Goal: Information Seeking & Learning: Learn about a topic

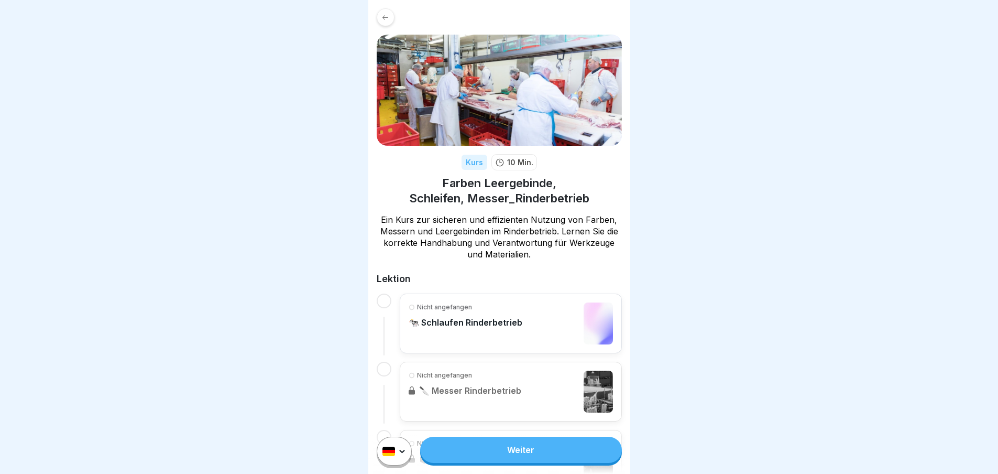
scroll to position [138, 0]
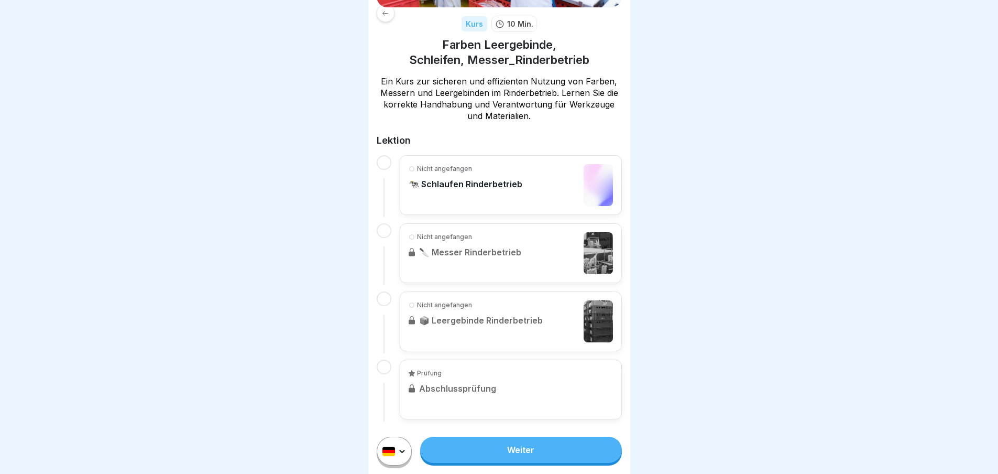
click at [548, 463] on link "Weiter" at bounding box center [520, 449] width 201 height 26
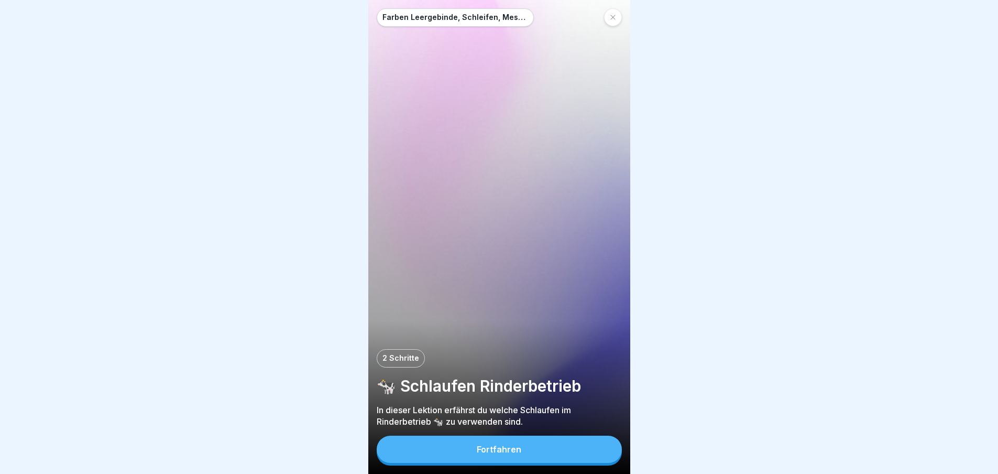
click at [555, 457] on button "Fortfahren" at bounding box center [499, 448] width 245 height 27
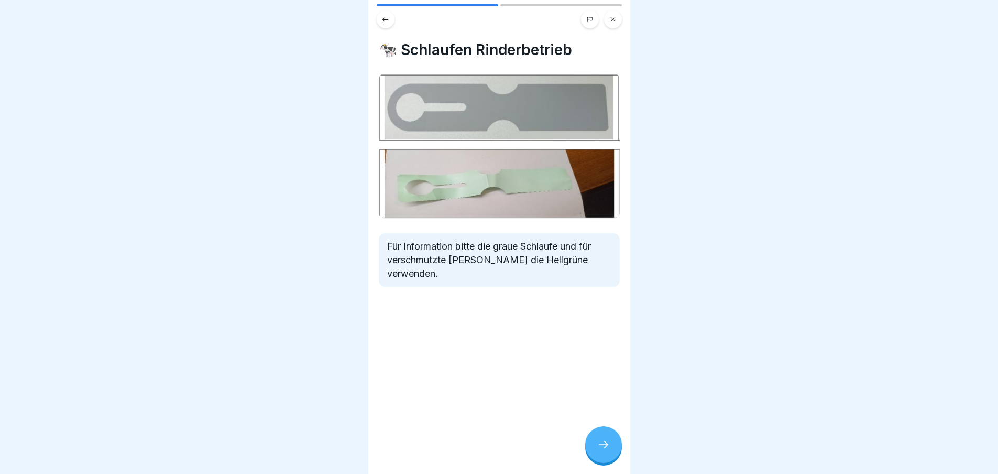
click at [604, 451] on icon at bounding box center [603, 444] width 13 height 13
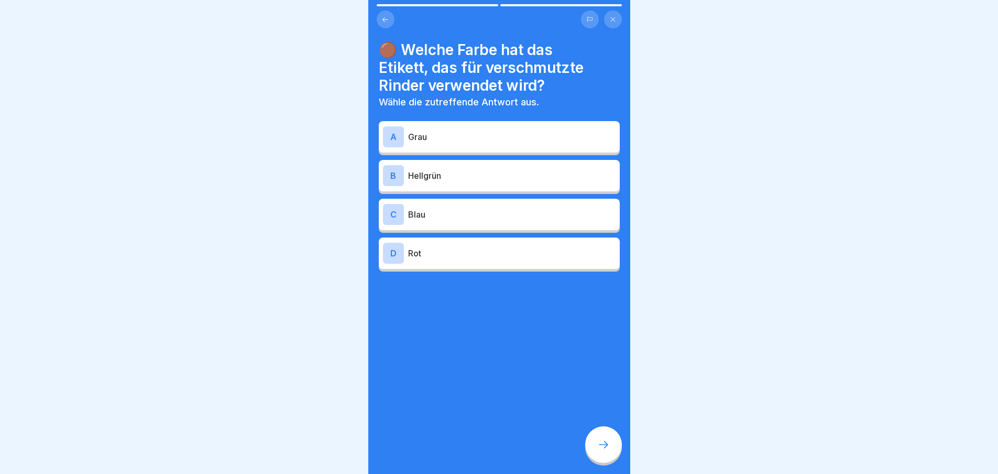
click at [565, 183] on div "B Hellgrün" at bounding box center [499, 175] width 233 height 21
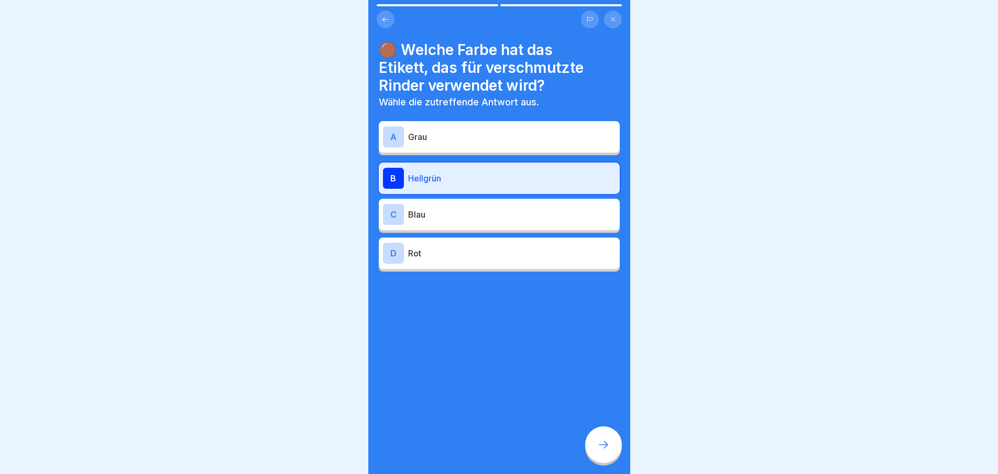
click at [604, 451] on icon at bounding box center [603, 444] width 13 height 13
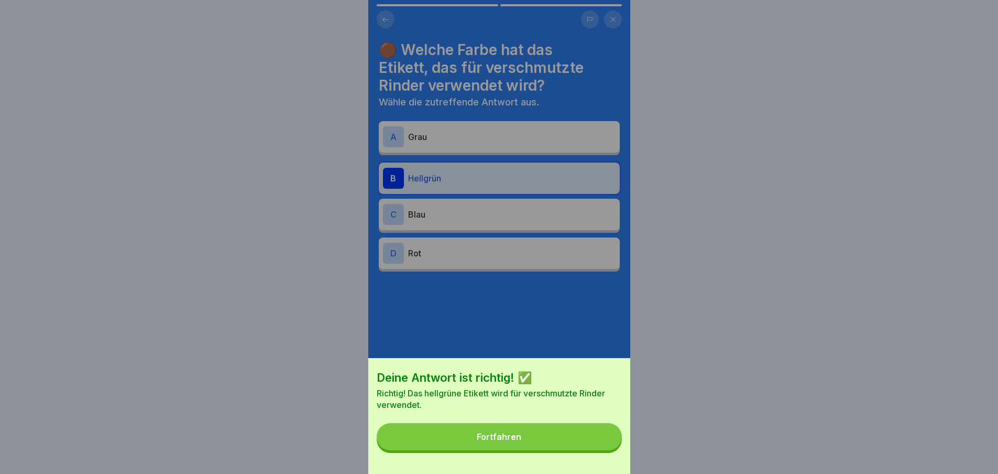
click at [599, 450] on button "Fortfahren" at bounding box center [499, 436] width 245 height 27
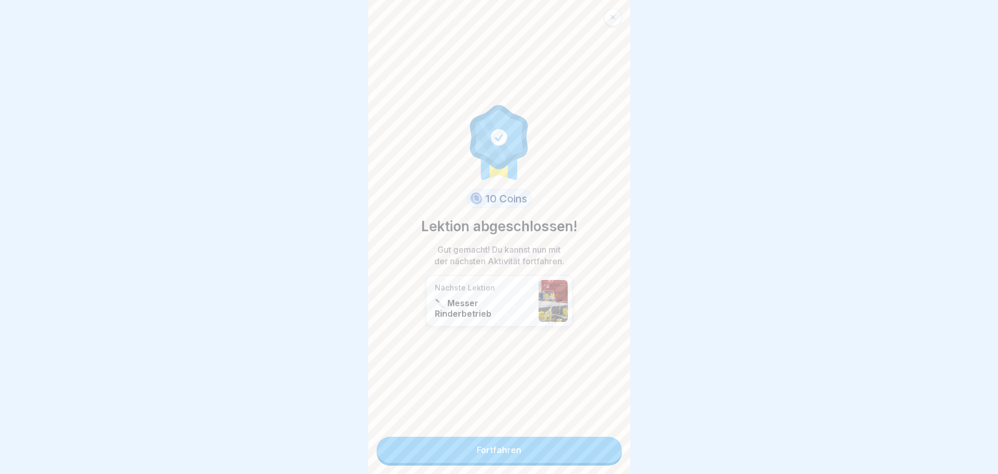
click at [594, 449] on link "Fortfahren" at bounding box center [499, 449] width 245 height 26
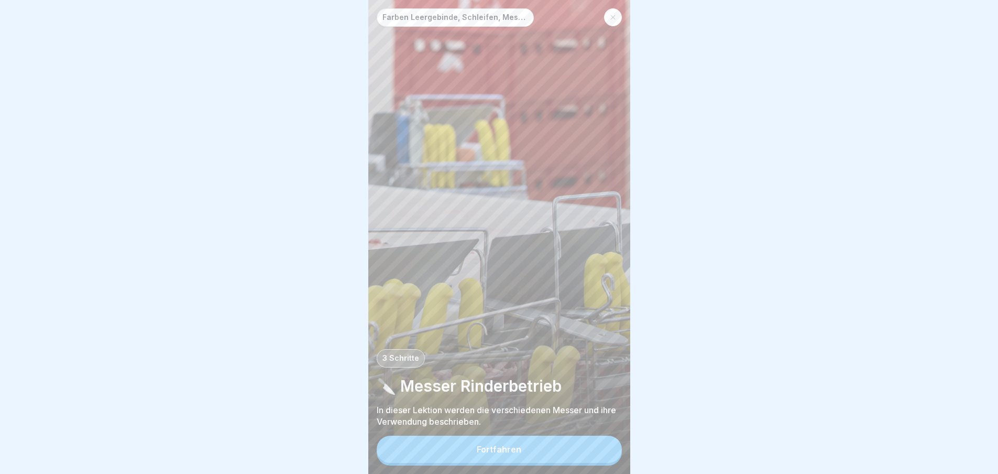
click at [594, 449] on button "Fortfahren" at bounding box center [499, 448] width 245 height 27
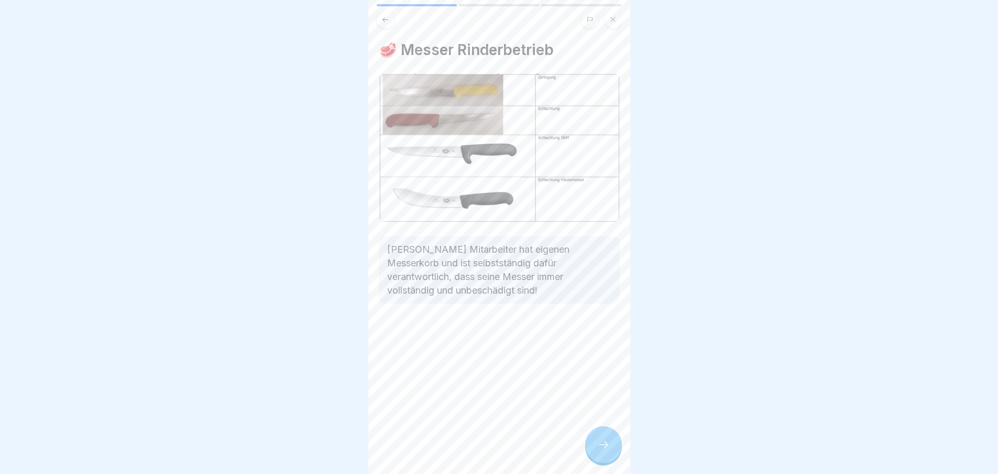
click at [610, 454] on div at bounding box center [603, 444] width 37 height 37
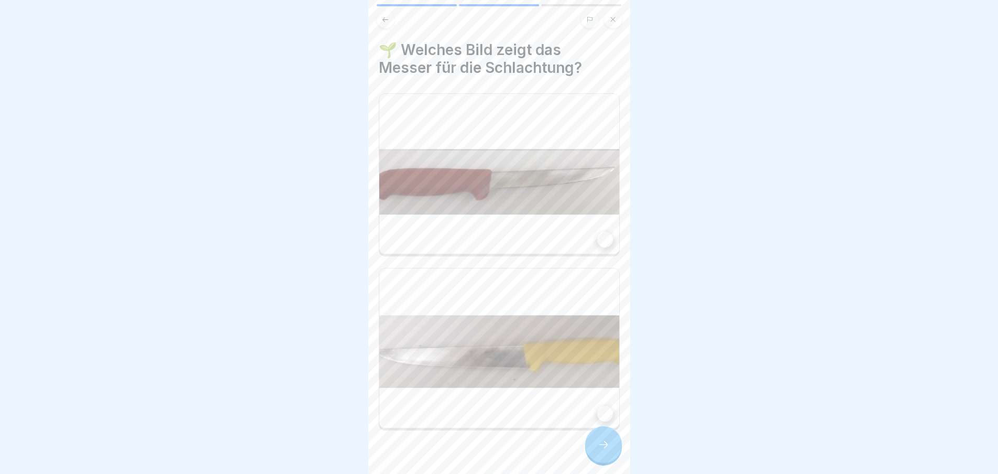
click at [597, 232] on div at bounding box center [605, 240] width 16 height 16
click at [604, 451] on icon at bounding box center [603, 444] width 13 height 13
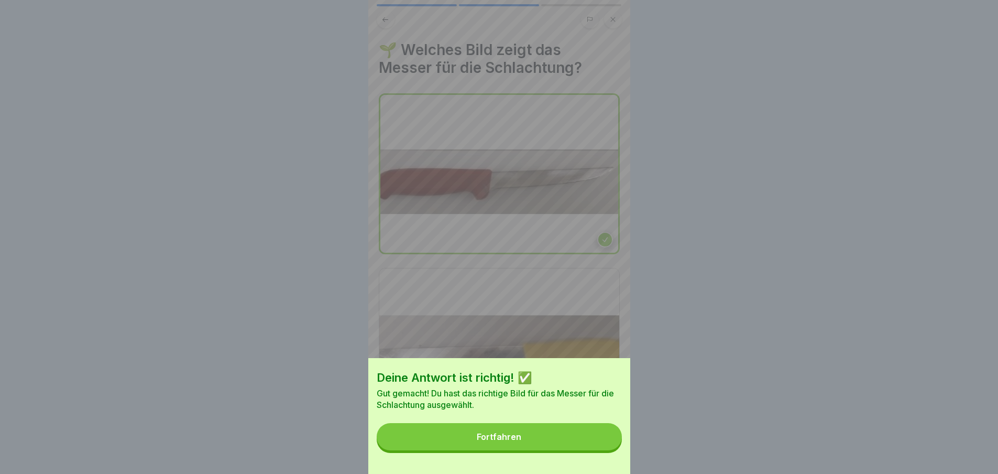
click at [602, 449] on button "Fortfahren" at bounding box center [499, 436] width 245 height 27
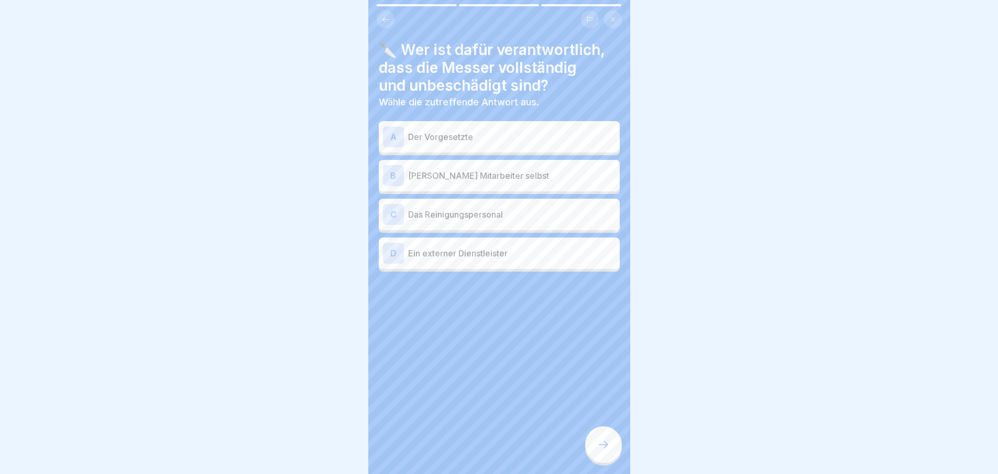
click at [561, 185] on div "[PERSON_NAME] Mitarbeiter selbst" at bounding box center [499, 175] width 233 height 21
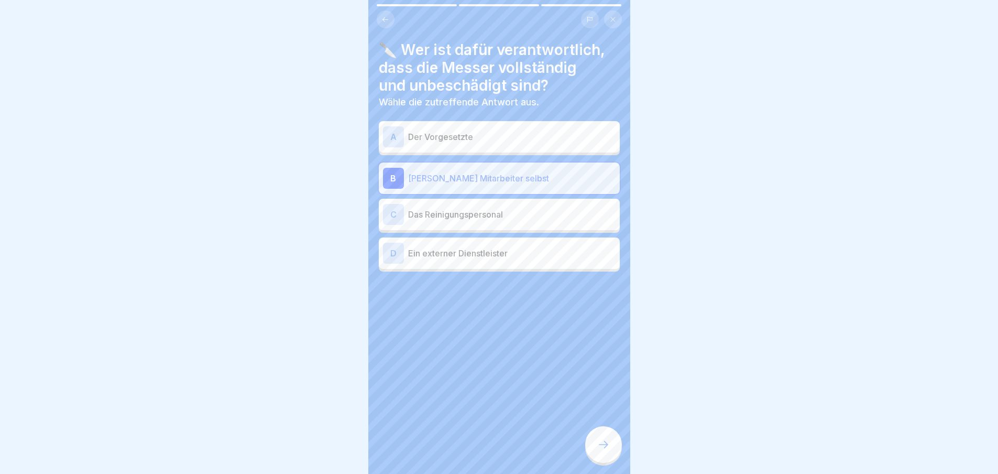
click at [603, 451] on icon at bounding box center [603, 444] width 13 height 13
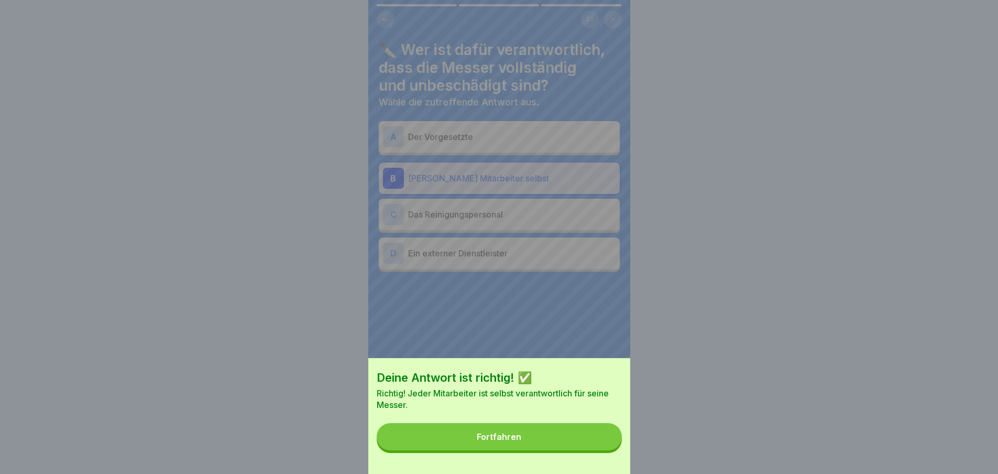
click at [601, 450] on button "Fortfahren" at bounding box center [499, 436] width 245 height 27
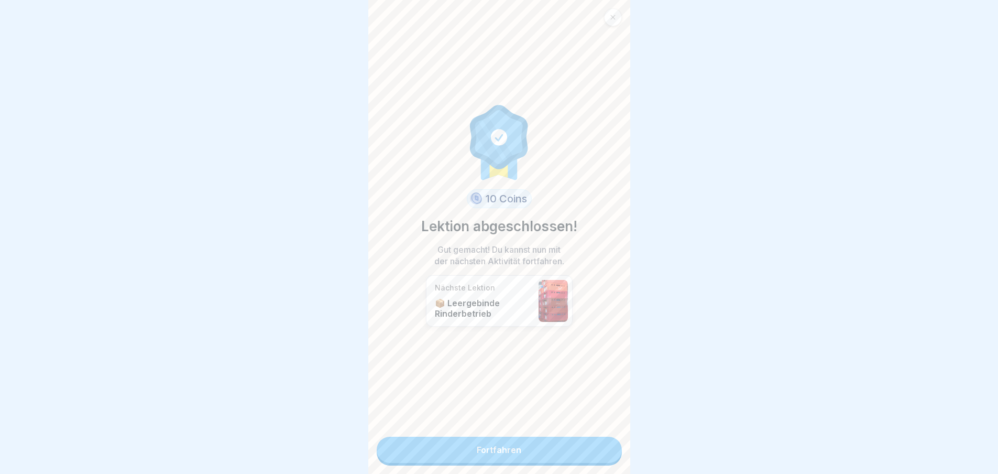
click at [600, 450] on link "Fortfahren" at bounding box center [499, 449] width 245 height 26
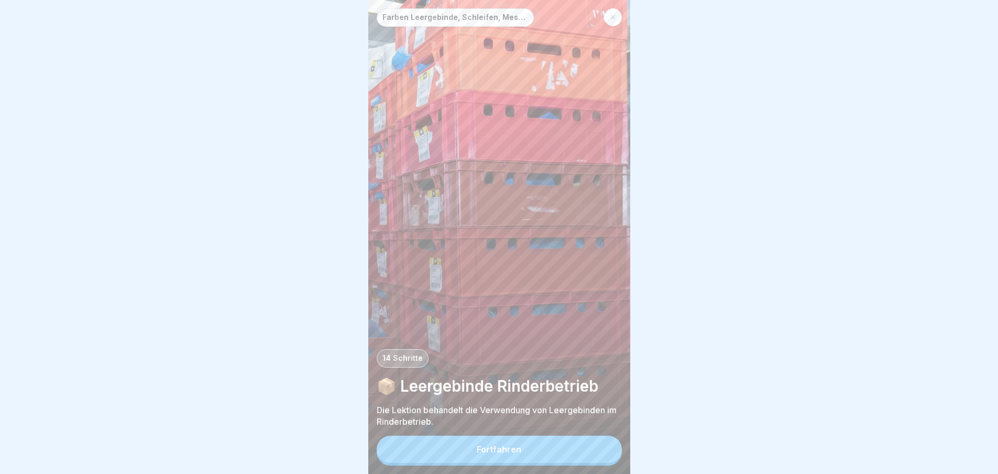
click at [600, 450] on button "Fortfahren" at bounding box center [499, 448] width 245 height 27
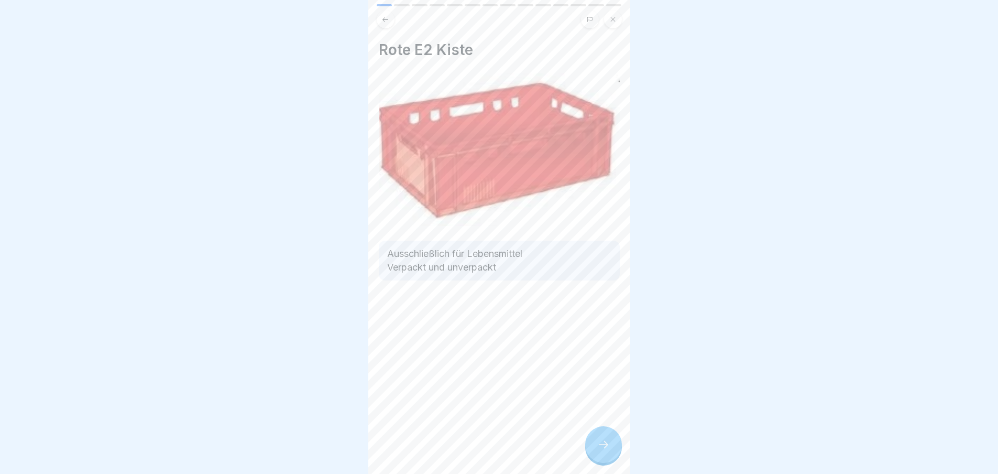
click at [612, 447] on div at bounding box center [603, 444] width 37 height 37
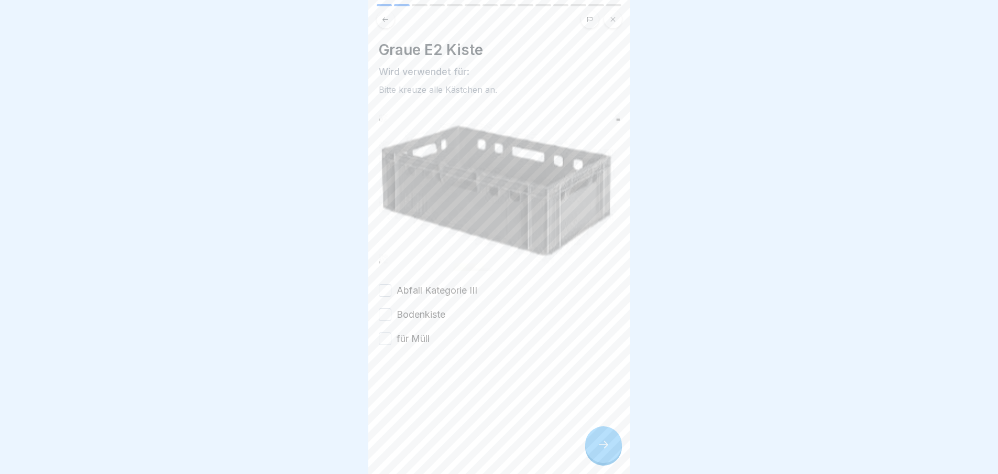
click at [474, 283] on label "Abfall Kategorie III" at bounding box center [437, 290] width 81 height 14
click at [391, 284] on button "Abfall Kategorie III" at bounding box center [385, 290] width 13 height 13
click at [598, 459] on div at bounding box center [603, 444] width 37 height 37
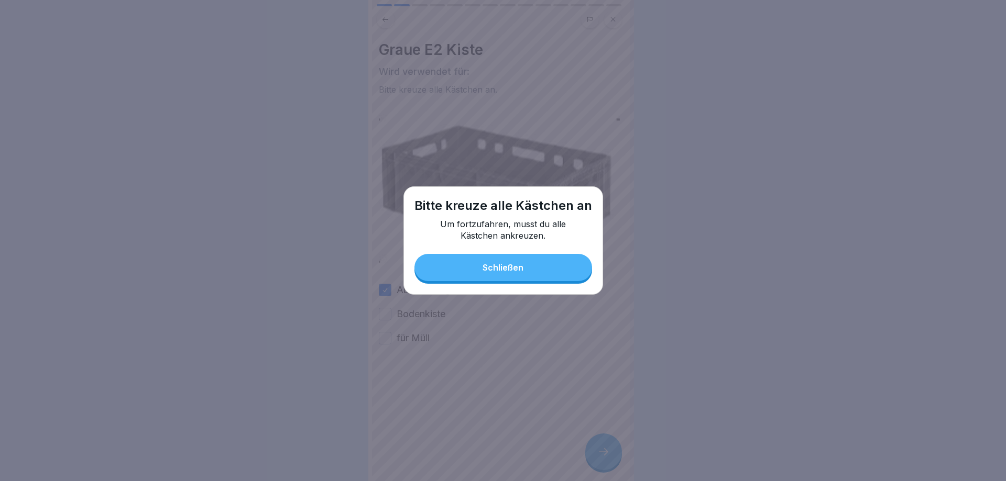
click at [526, 259] on button "Schließen" at bounding box center [503, 267] width 178 height 27
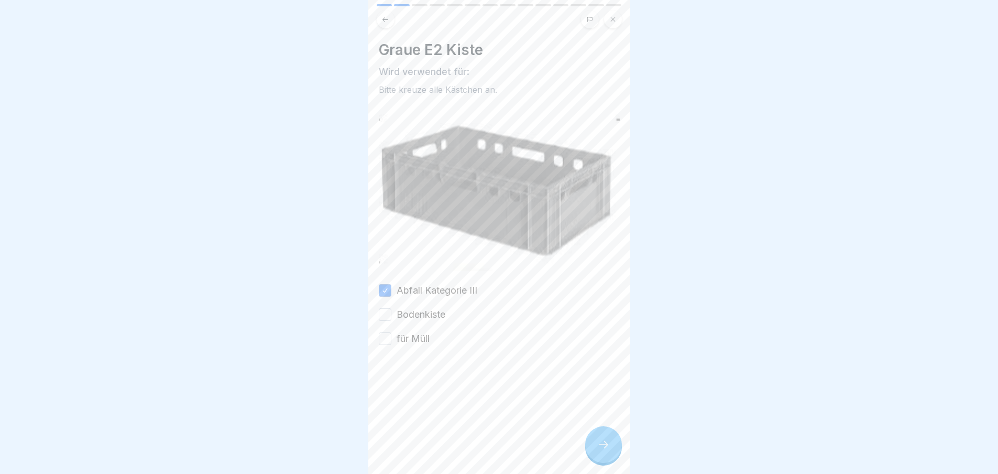
click at [413, 334] on label "für Müll" at bounding box center [413, 339] width 33 height 14
click at [391, 334] on button "für Müll" at bounding box center [385, 338] width 13 height 13
drag, startPoint x: 415, startPoint y: 309, endPoint x: 420, endPoint y: 311, distance: 5.5
click at [415, 309] on label "Bodenkiste" at bounding box center [421, 315] width 49 height 14
click at [391, 309] on button "Bodenkiste" at bounding box center [385, 314] width 13 height 13
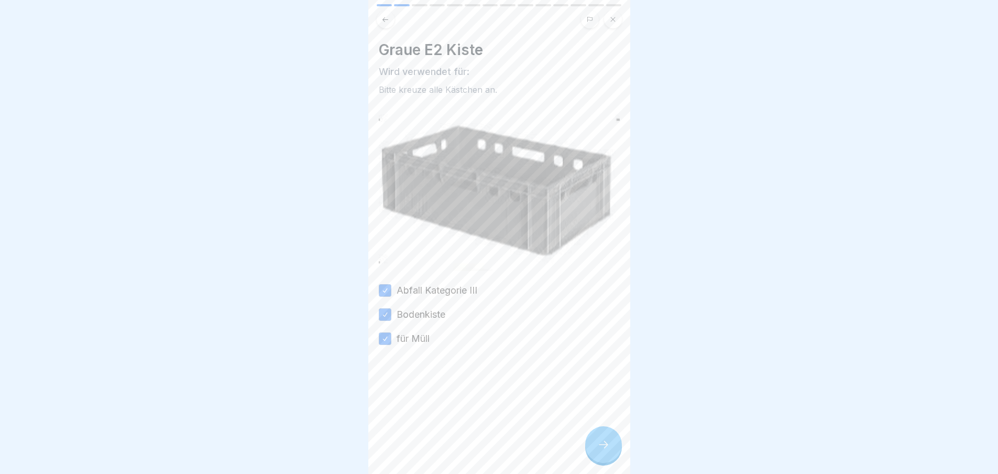
click at [605, 451] on icon at bounding box center [603, 444] width 13 height 13
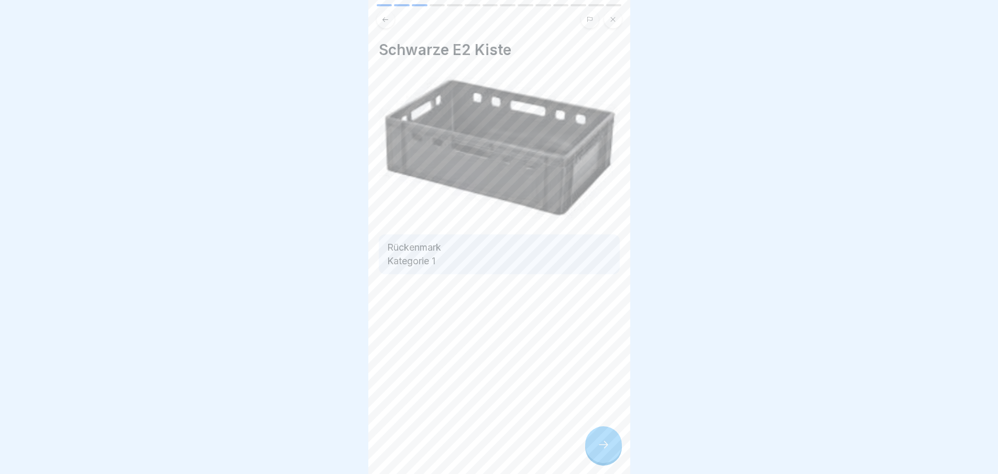
click at [602, 451] on icon at bounding box center [603, 444] width 13 height 13
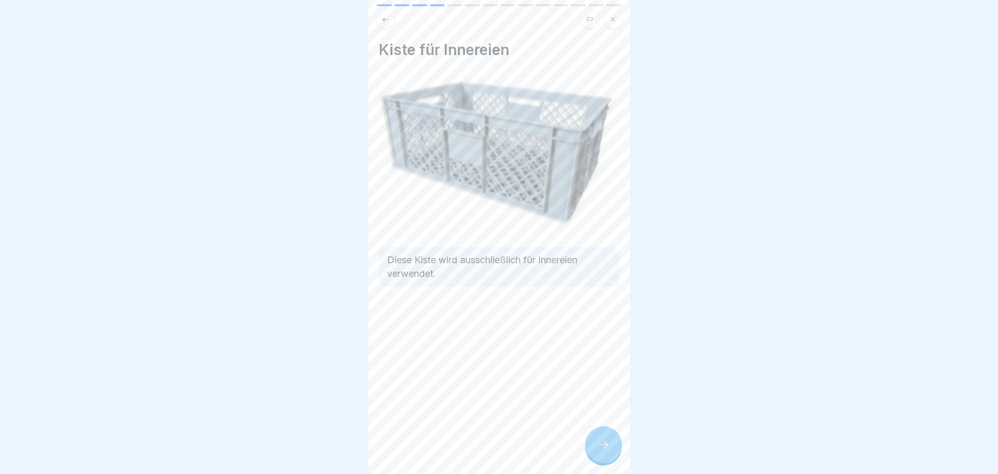
click at [602, 451] on icon at bounding box center [603, 444] width 13 height 13
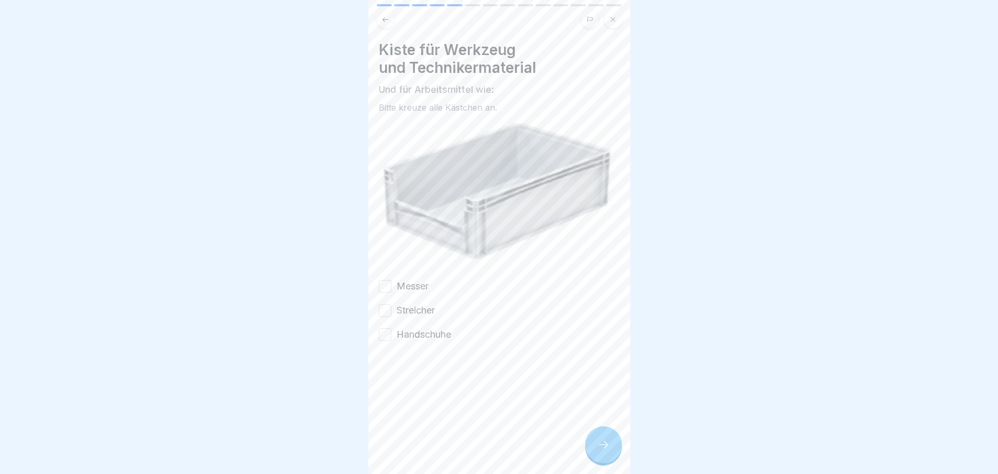
click at [425, 284] on label "Messer" at bounding box center [413, 286] width 32 height 14
click at [391, 284] on button "Messer" at bounding box center [385, 286] width 13 height 13
click at [430, 309] on label "Streicher" at bounding box center [416, 310] width 38 height 14
click at [391, 309] on button "Streicher" at bounding box center [385, 310] width 13 height 13
click at [445, 335] on label "Handschuhe" at bounding box center [424, 334] width 54 height 14
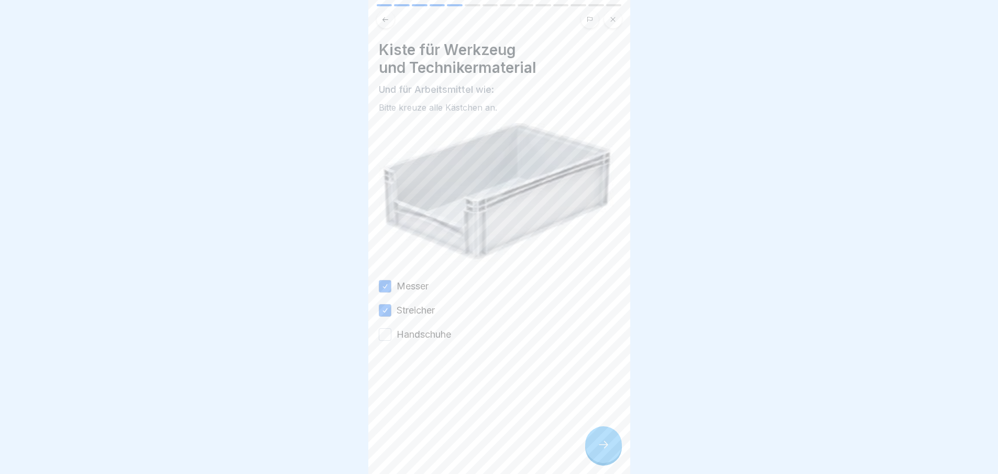
click at [391, 335] on button "Handschuhe" at bounding box center [385, 334] width 13 height 13
click at [597, 451] on icon at bounding box center [603, 444] width 13 height 13
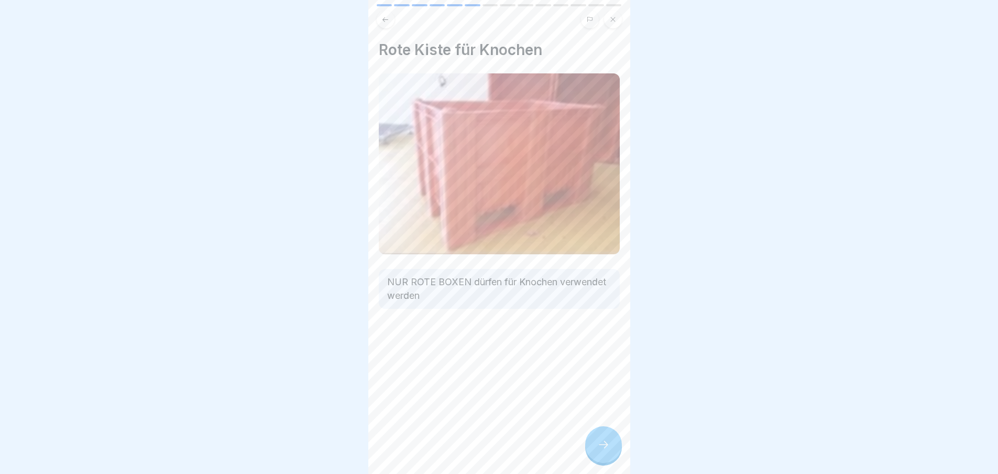
click at [597, 451] on icon at bounding box center [603, 444] width 13 height 13
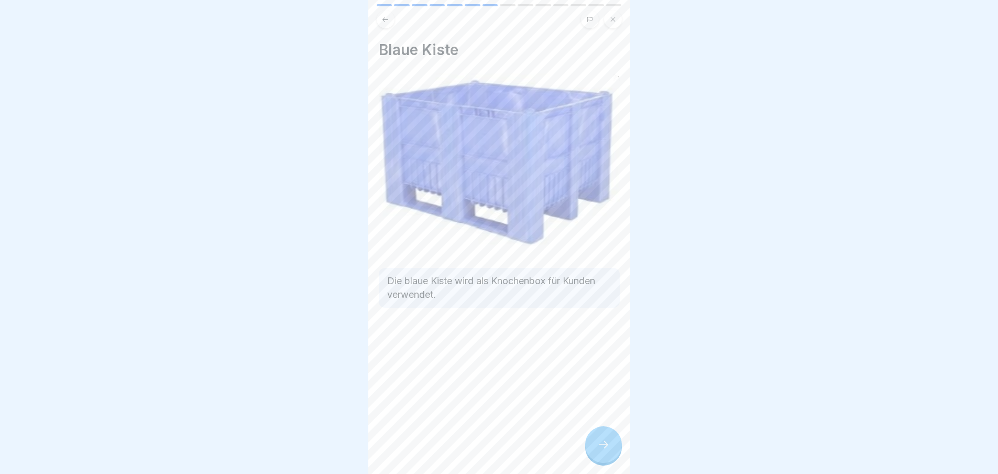
click at [597, 451] on icon at bounding box center [603, 444] width 13 height 13
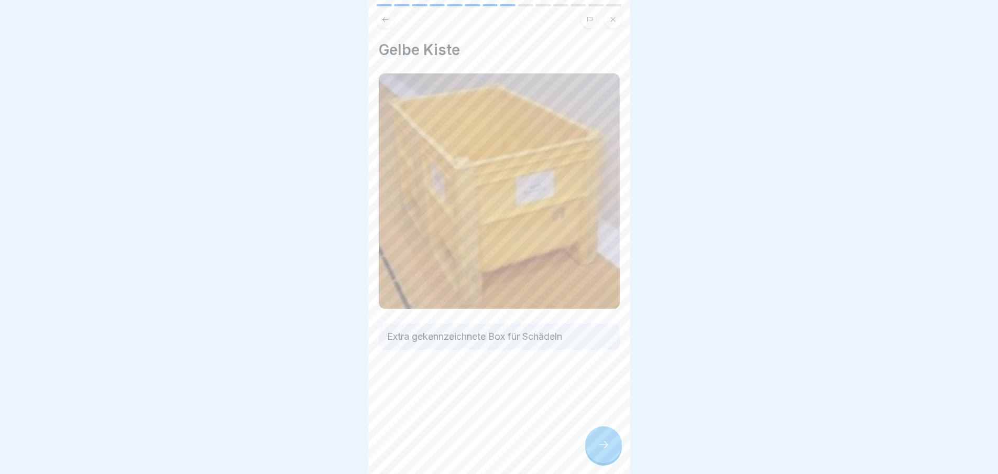
click at [597, 451] on icon at bounding box center [603, 444] width 13 height 13
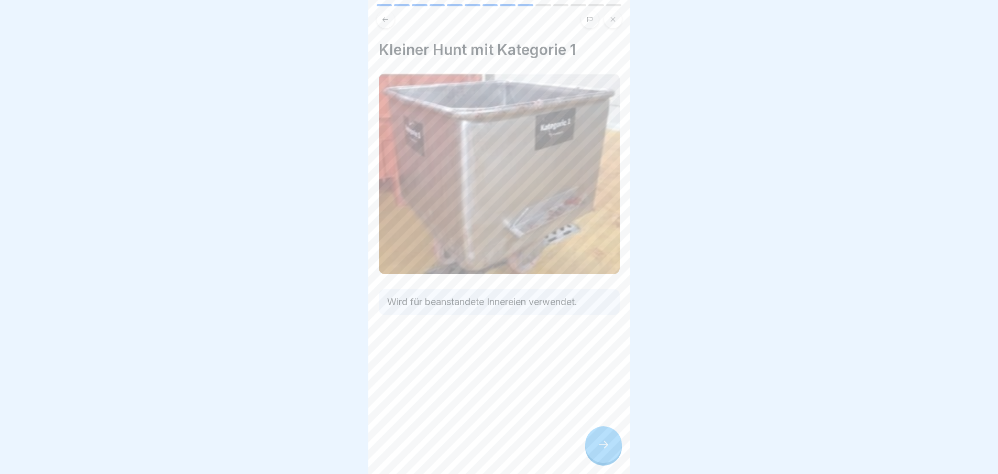
click at [597, 451] on icon at bounding box center [603, 444] width 13 height 13
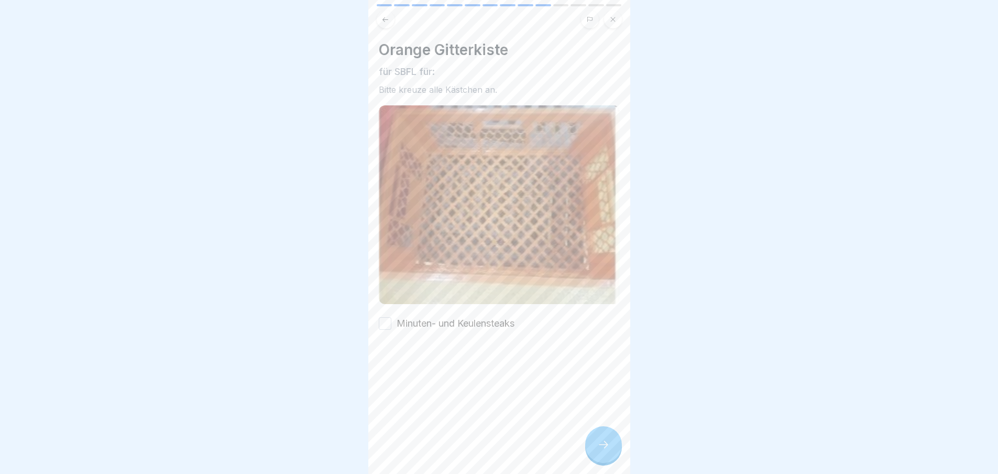
click at [502, 316] on label "Minuten- und Keulensteaks" at bounding box center [456, 323] width 118 height 14
click at [391, 317] on button "Minuten- und Keulensteaks" at bounding box center [385, 323] width 13 height 13
click at [597, 451] on div at bounding box center [603, 444] width 37 height 37
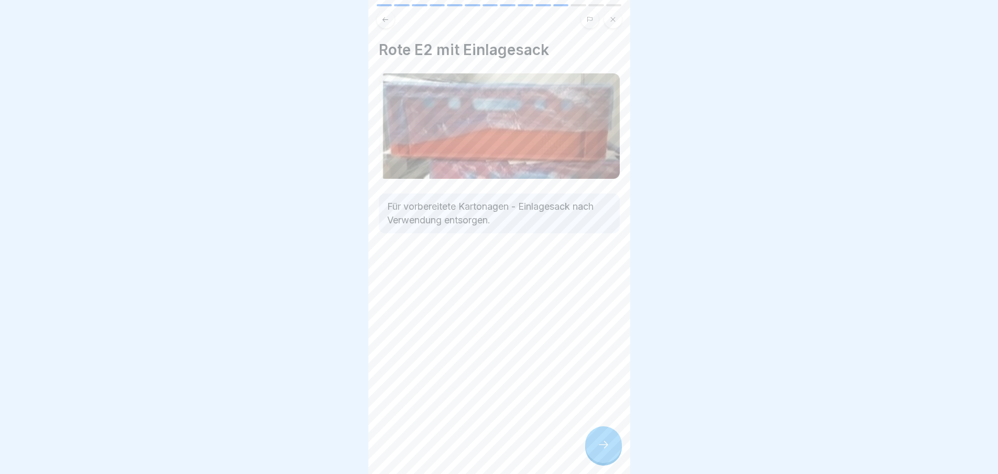
click at [597, 451] on icon at bounding box center [603, 444] width 13 height 13
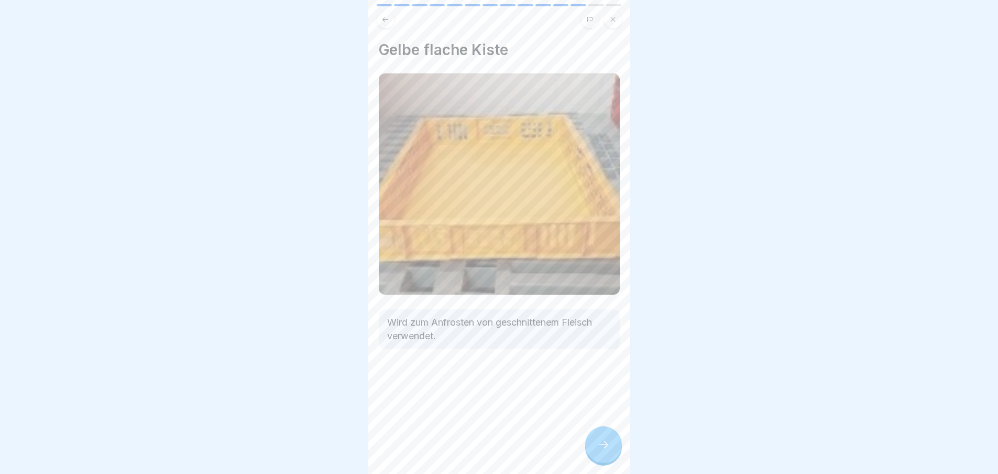
click at [597, 451] on icon at bounding box center [603, 444] width 13 height 13
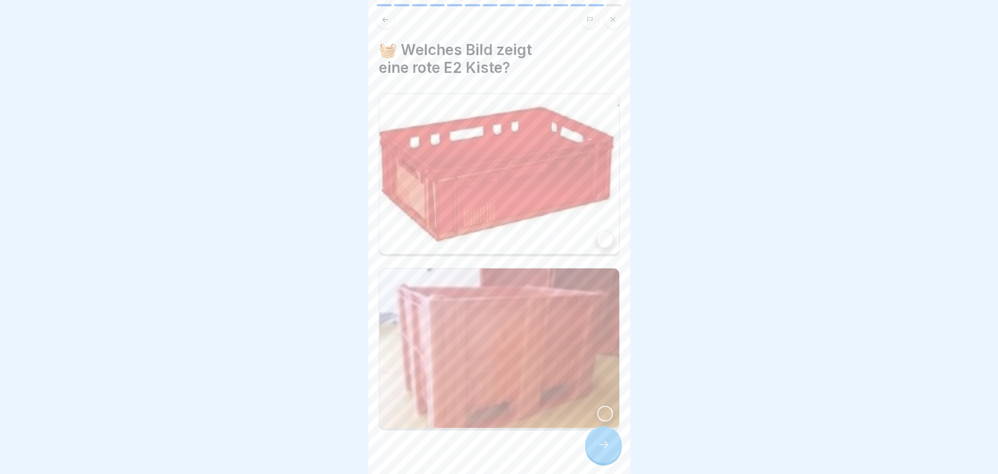
click at [575, 202] on img at bounding box center [499, 174] width 240 height 160
click at [607, 451] on icon at bounding box center [603, 444] width 13 height 13
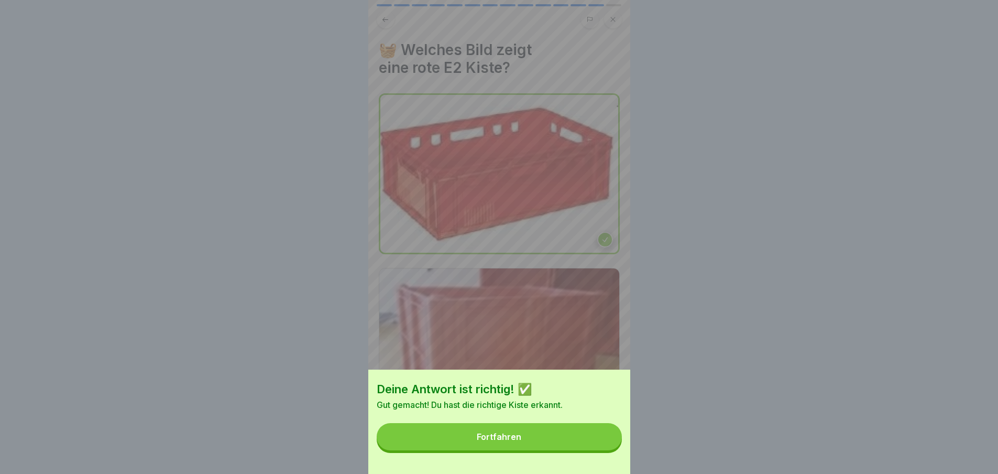
click at [588, 447] on button "Fortfahren" at bounding box center [499, 436] width 245 height 27
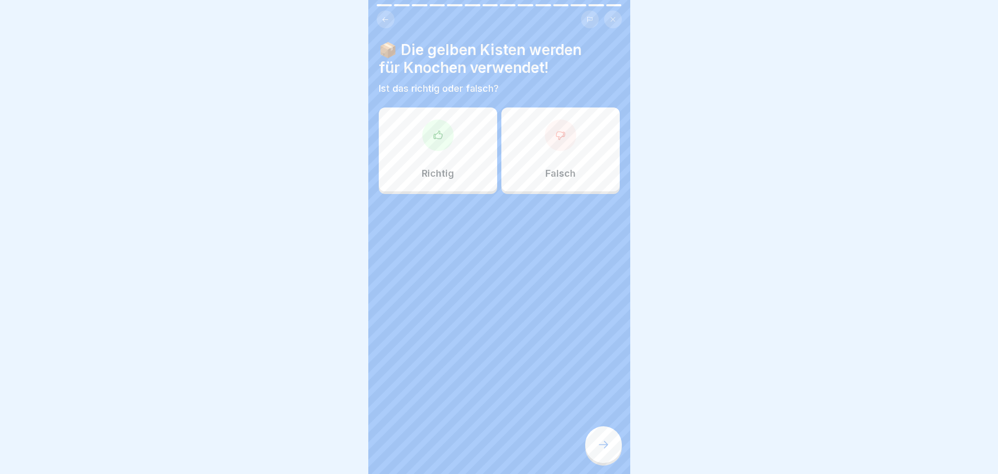
click at [593, 123] on div "Falsch" at bounding box center [560, 149] width 118 height 84
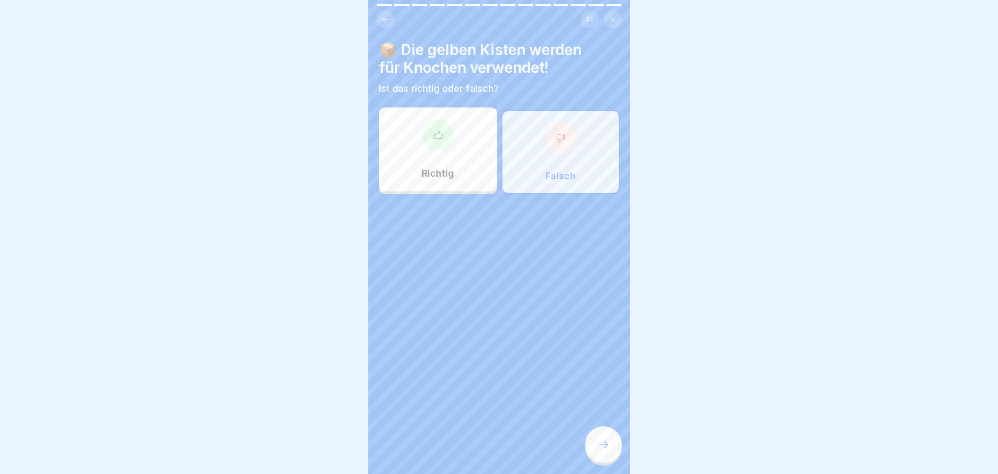
click at [606, 446] on div at bounding box center [603, 444] width 37 height 37
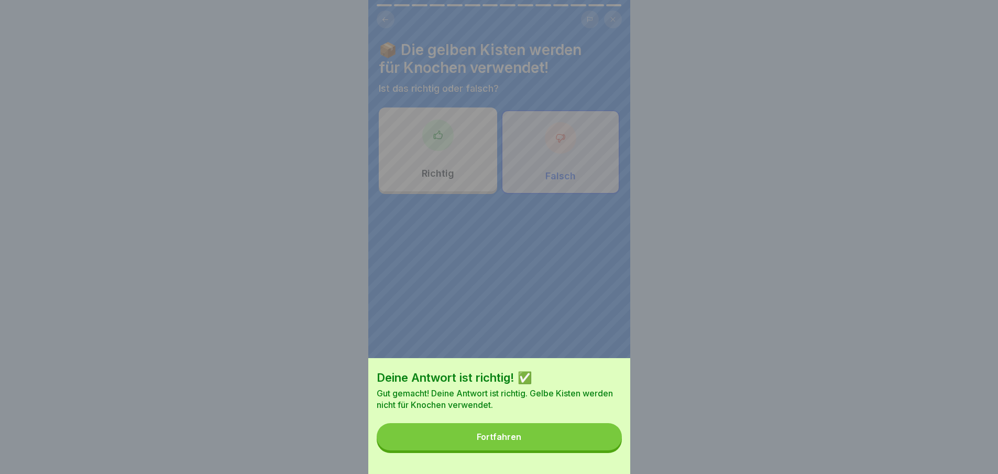
click at [598, 440] on button "Fortfahren" at bounding box center [499, 436] width 245 height 27
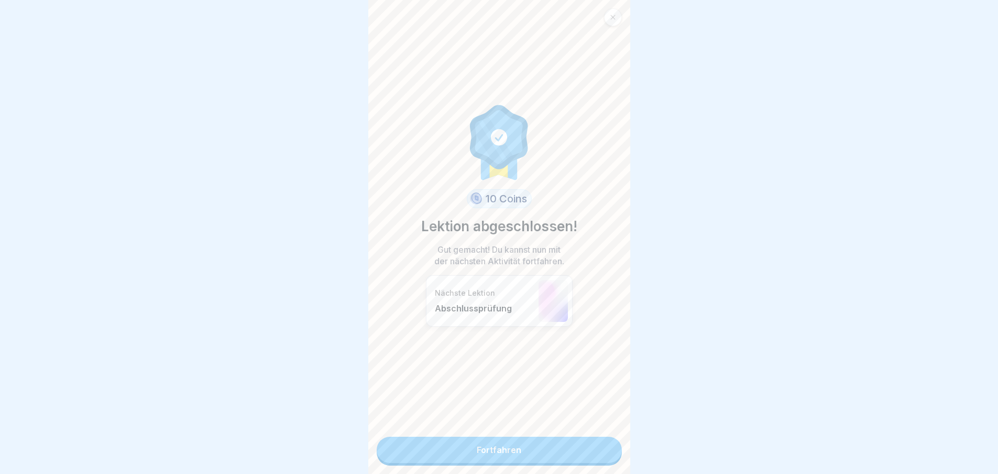
click at [565, 446] on link "Fortfahren" at bounding box center [499, 449] width 245 height 26
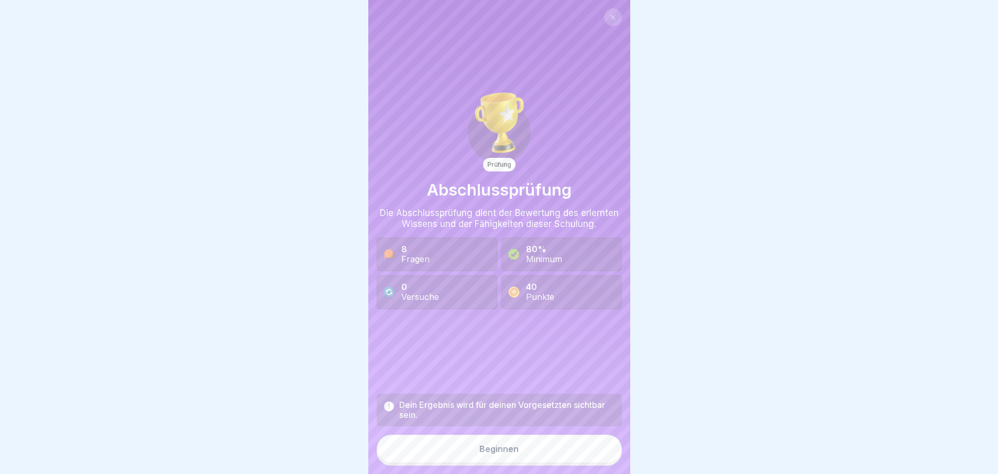
click at [547, 454] on button "Beginnen" at bounding box center [499, 448] width 245 height 28
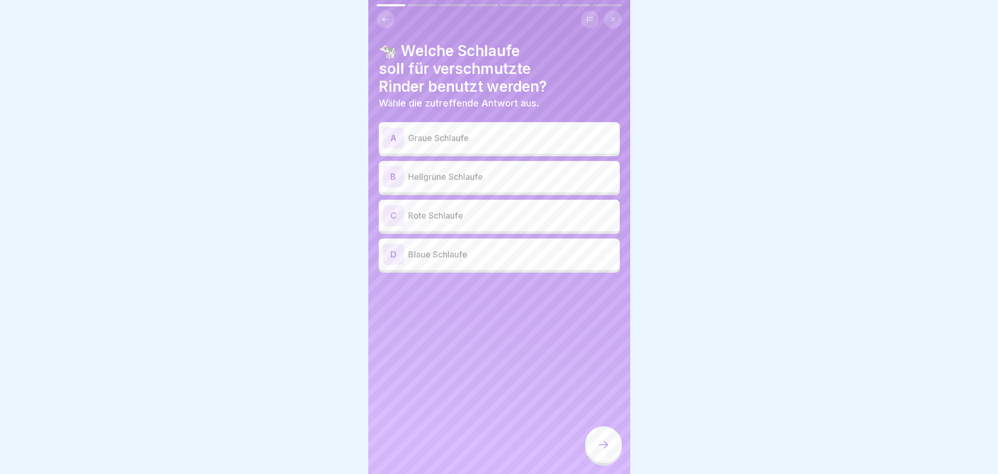
click at [537, 182] on p "Hellgrüne Schlaufe" at bounding box center [511, 176] width 207 height 13
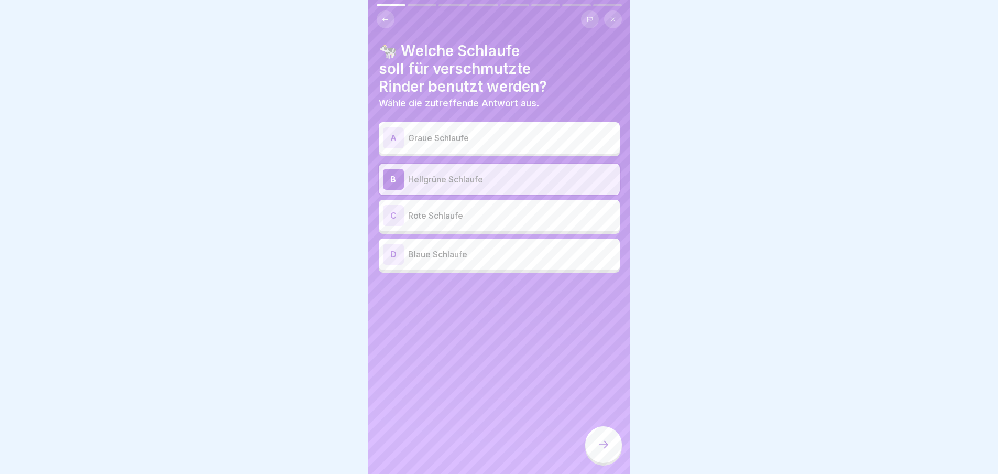
click at [606, 447] on icon at bounding box center [603, 444] width 13 height 13
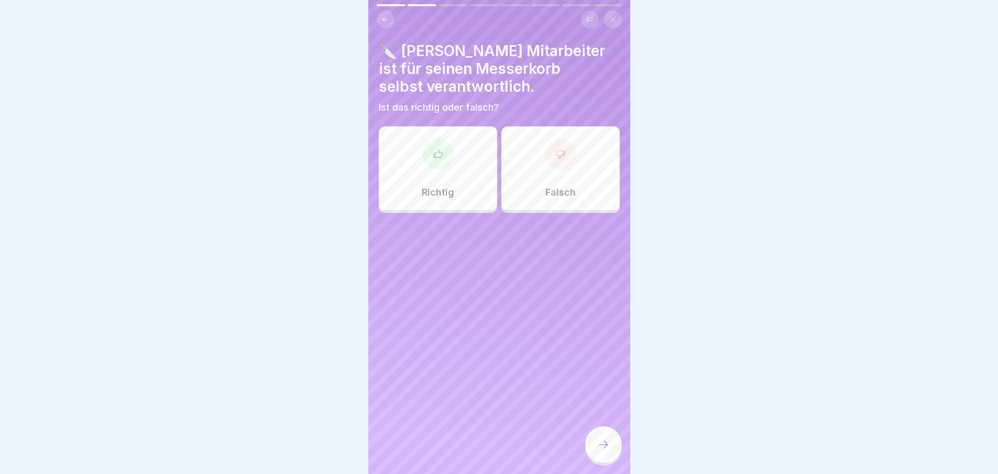
click at [471, 173] on div "Richtig" at bounding box center [438, 168] width 118 height 84
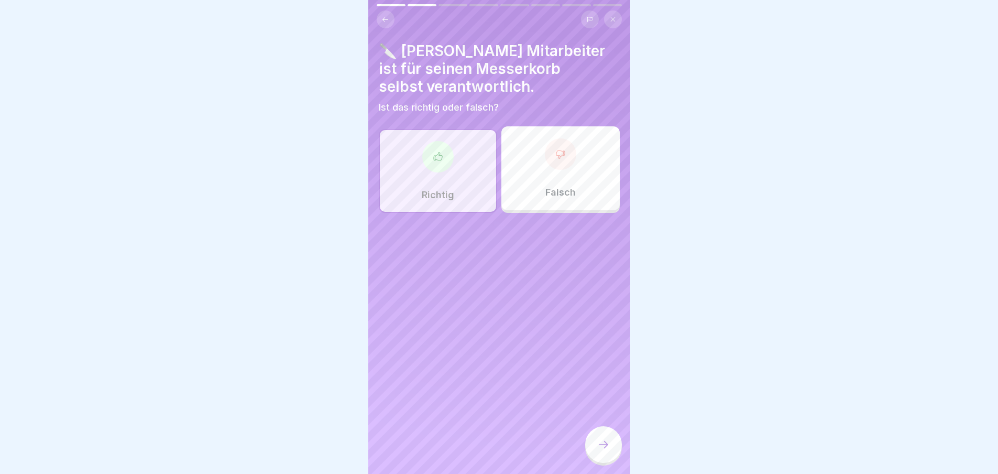
click at [606, 451] on icon at bounding box center [603, 444] width 13 height 13
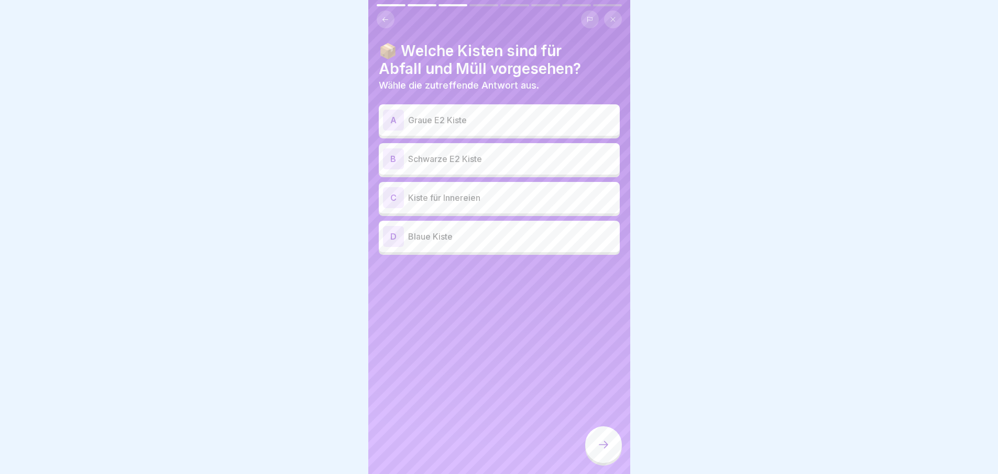
click at [566, 128] on div "A Graue E2 Kiste" at bounding box center [499, 119] width 233 height 21
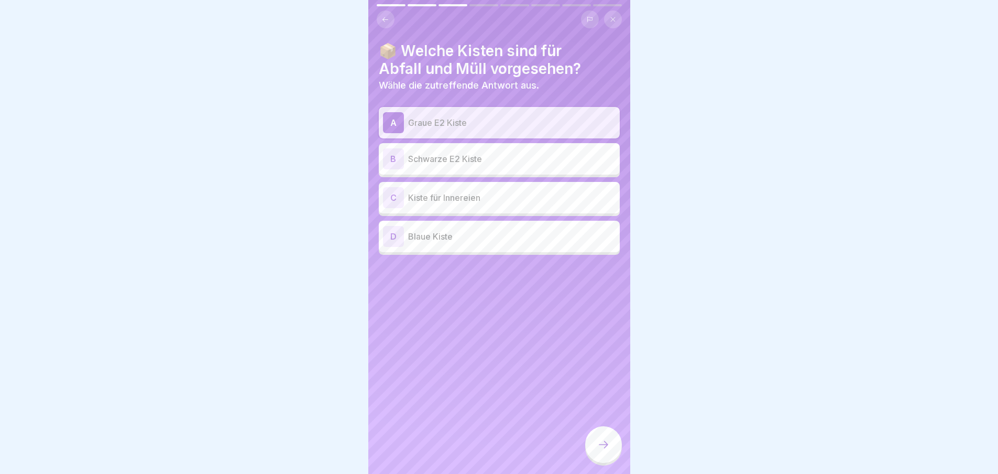
click at [615, 456] on div at bounding box center [603, 444] width 37 height 37
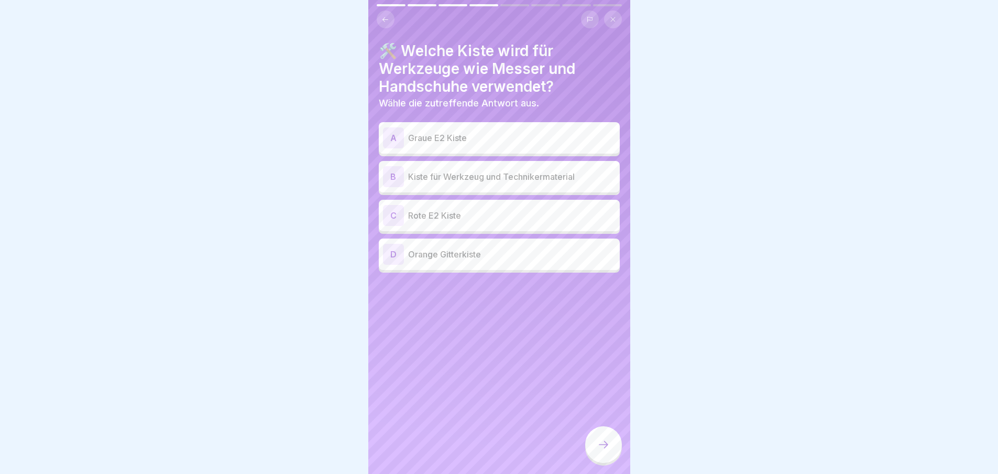
click at [536, 178] on p "Kiste für Werkzeug und Technikermaterial" at bounding box center [511, 176] width 207 height 13
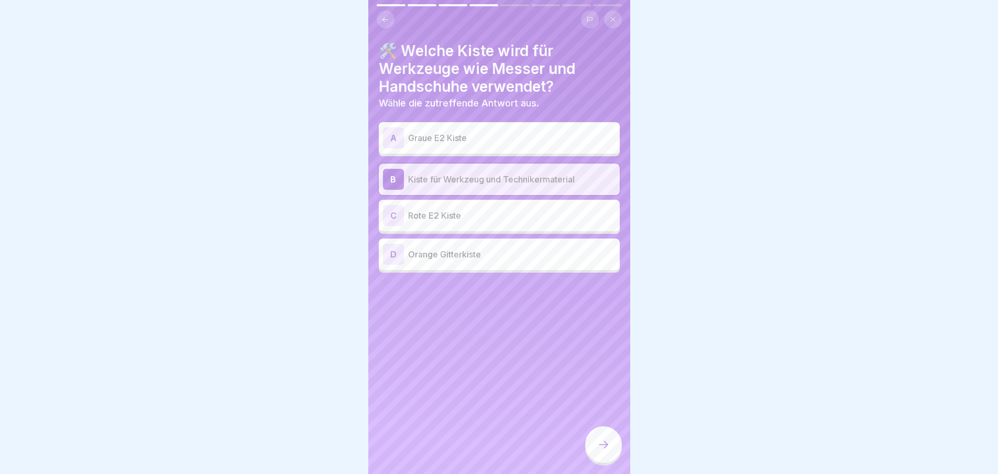
click at [596, 458] on div at bounding box center [603, 444] width 37 height 37
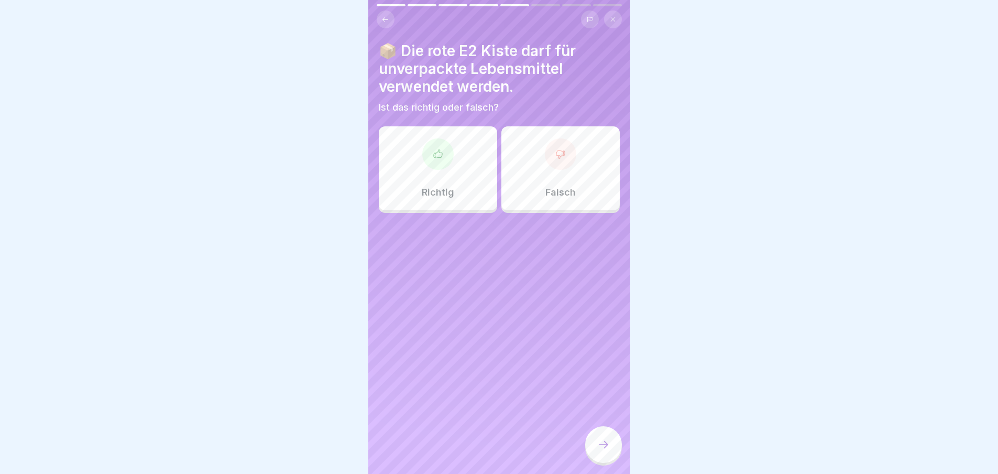
click at [437, 177] on div "Richtig" at bounding box center [438, 168] width 118 height 84
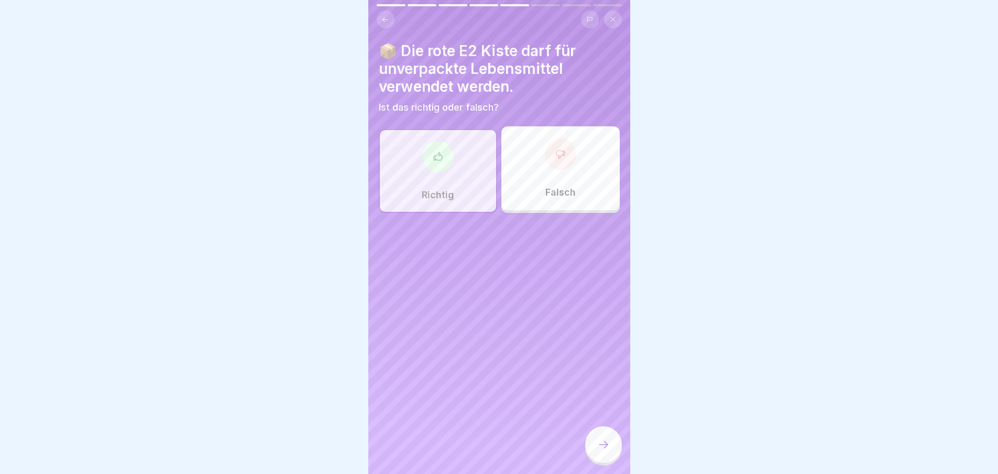
click at [600, 451] on icon at bounding box center [603, 444] width 13 height 13
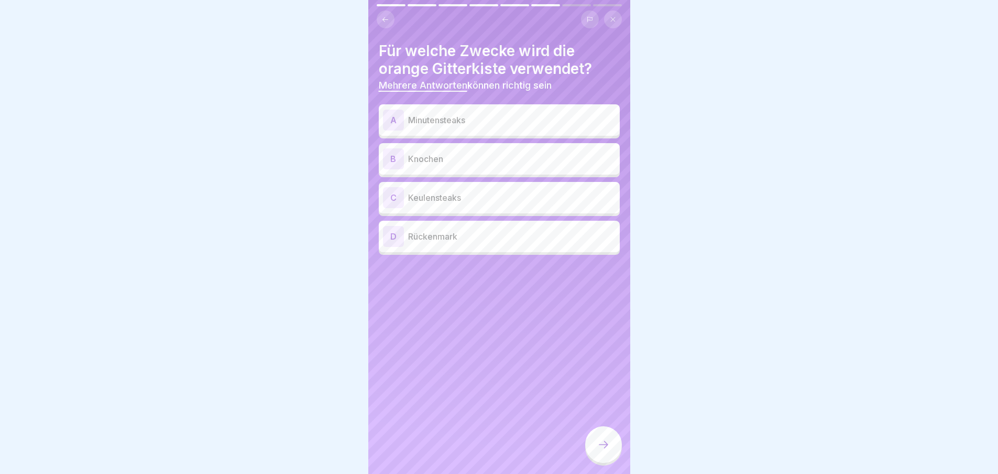
click at [528, 201] on p "Keulensteaks" at bounding box center [511, 197] width 207 height 13
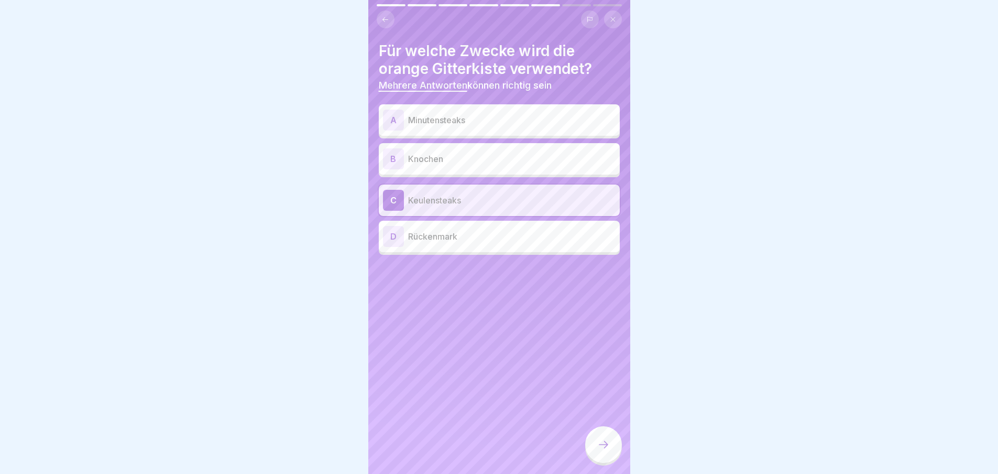
click at [531, 114] on p "Minutensteaks" at bounding box center [511, 120] width 207 height 13
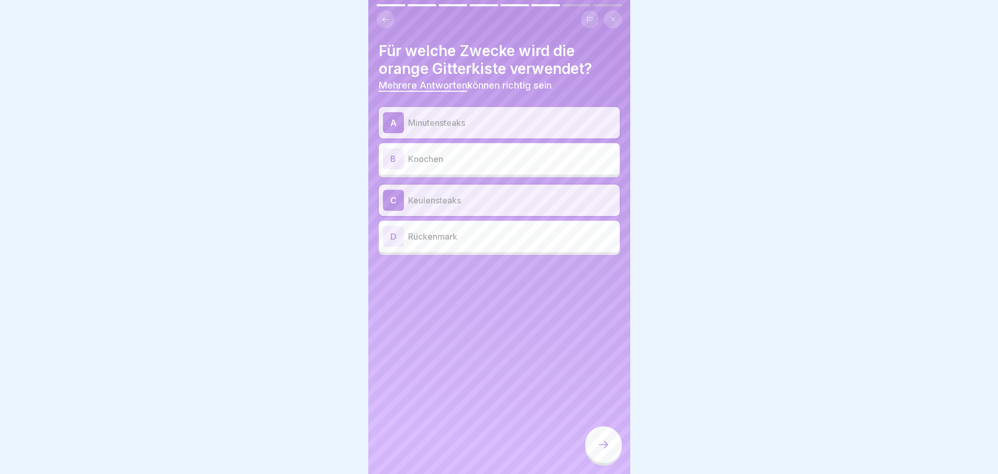
click at [600, 449] on icon at bounding box center [603, 444] width 13 height 13
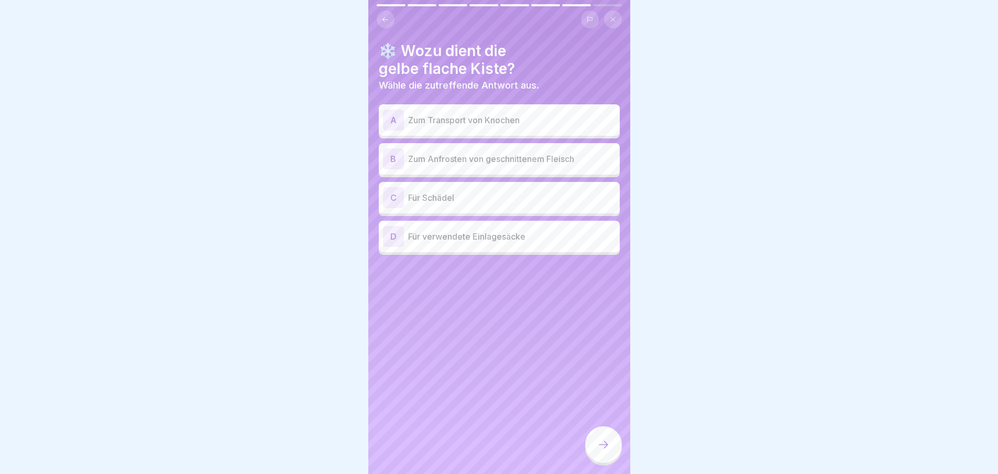
click at [587, 170] on div "B Zum Anfrosten von geschnittenem Fleisch" at bounding box center [499, 158] width 241 height 31
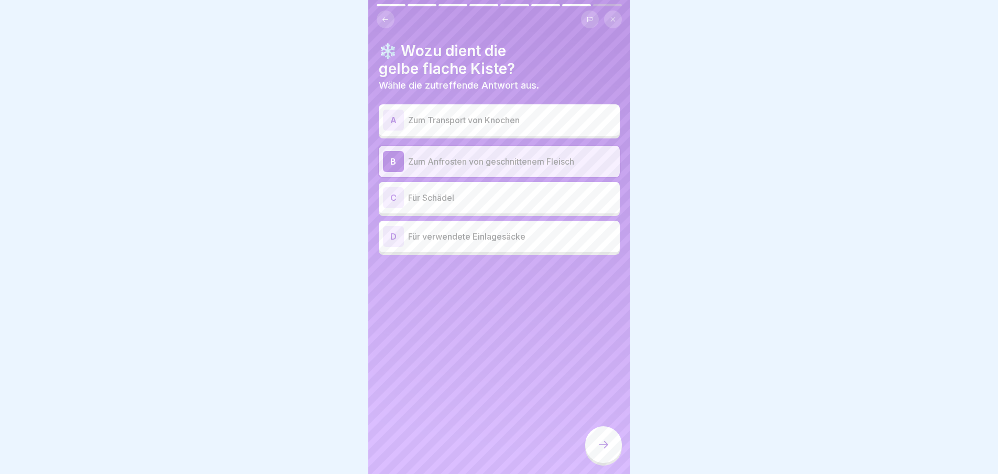
click at [602, 447] on div at bounding box center [603, 444] width 37 height 37
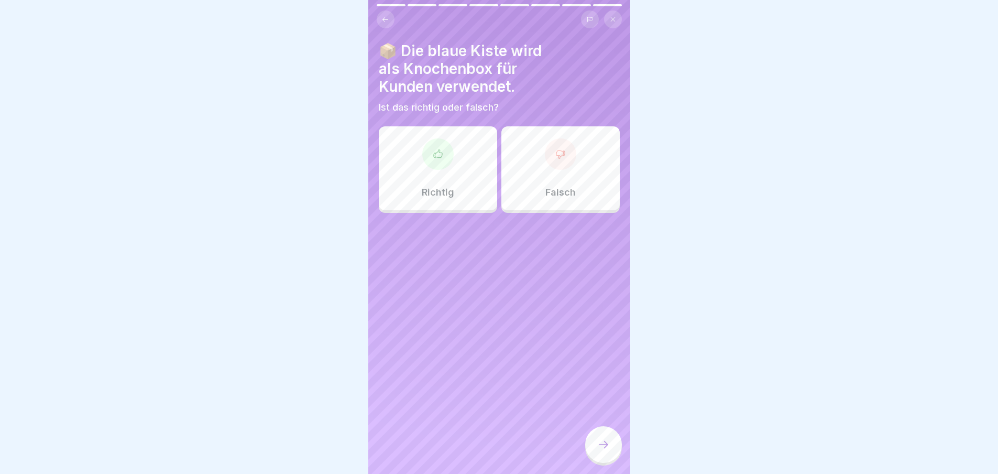
click at [447, 184] on div "Richtig" at bounding box center [438, 168] width 118 height 84
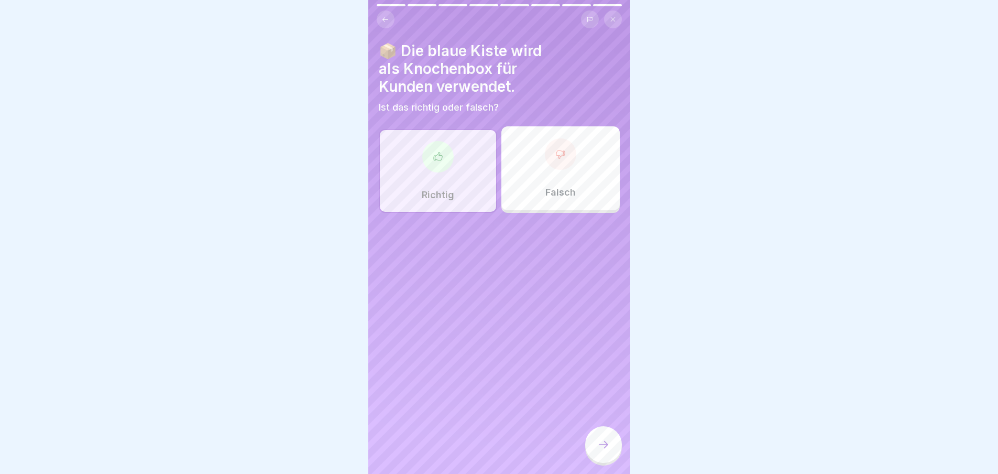
click at [598, 463] on div at bounding box center [603, 444] width 37 height 37
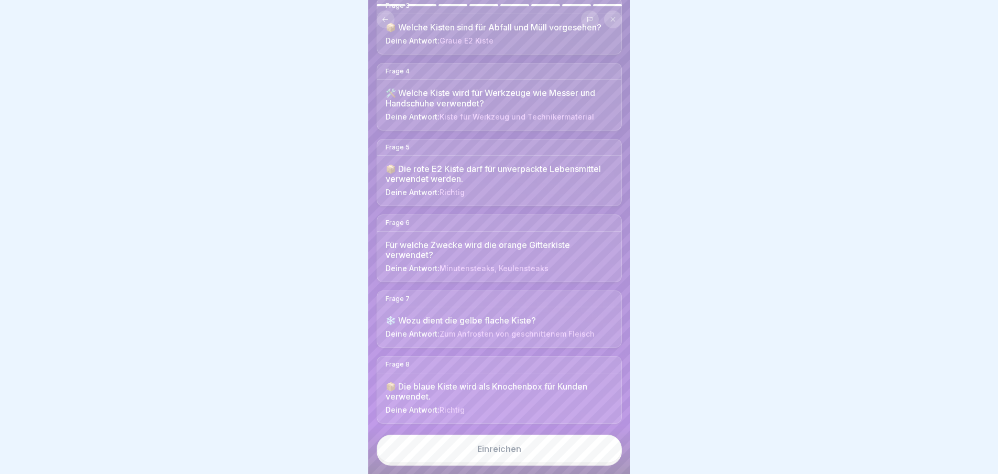
scroll to position [8, 0]
click at [555, 445] on button "Einreichen" at bounding box center [499, 448] width 245 height 28
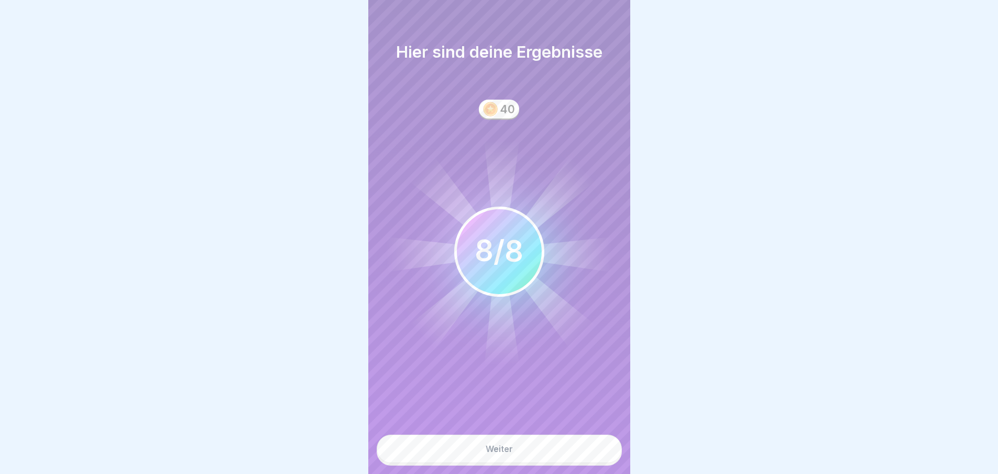
click at [566, 447] on button "Weiter" at bounding box center [499, 448] width 245 height 28
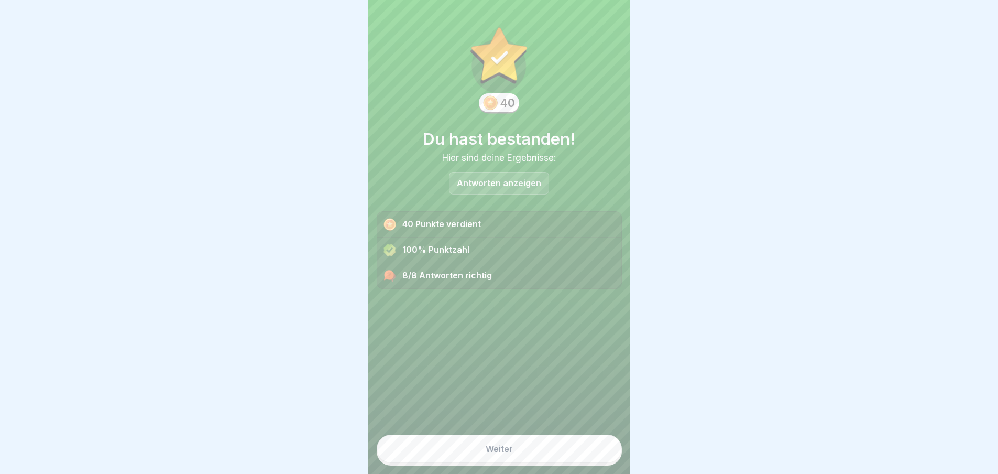
click at [563, 452] on button "Weiter" at bounding box center [499, 448] width 245 height 28
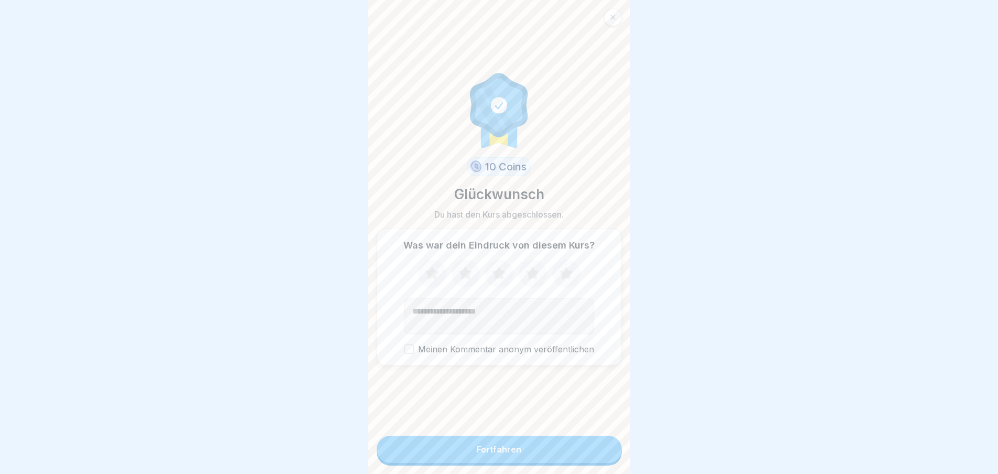
click at [552, 276] on icon at bounding box center [566, 273] width 28 height 27
click at [518, 304] on textarea "Kommentar (optional)" at bounding box center [499, 316] width 190 height 36
type textarea "*****"
click at [534, 449] on button "Fortfahren" at bounding box center [499, 448] width 245 height 27
